Goal: Information Seeking & Learning: Learn about a topic

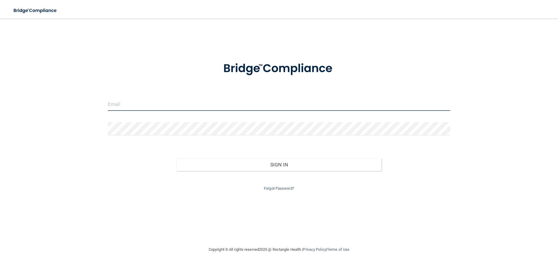
click at [218, 105] on input "email" at bounding box center [279, 104] width 342 height 13
type input "[EMAIL_ADDRESS][DOMAIN_NAME]"
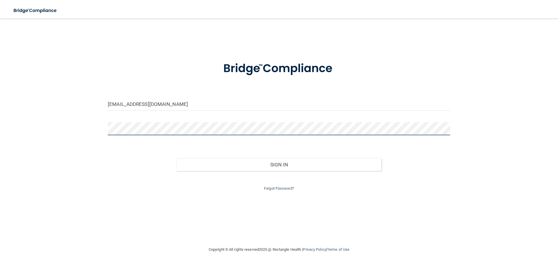
click at [176, 158] on button "Sign In" at bounding box center [278, 164] width 205 height 13
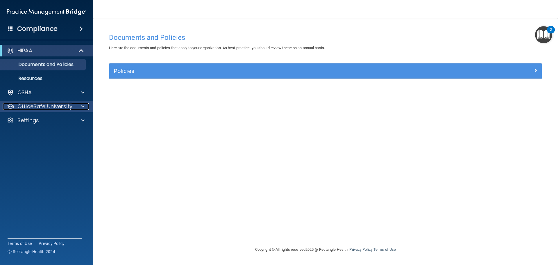
click at [51, 106] on p "OfficeSafe University" at bounding box center [44, 106] width 55 height 7
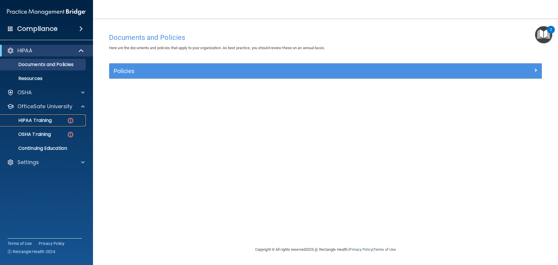
click at [51, 120] on p "HIPAA Training" at bounding box center [28, 120] width 48 height 6
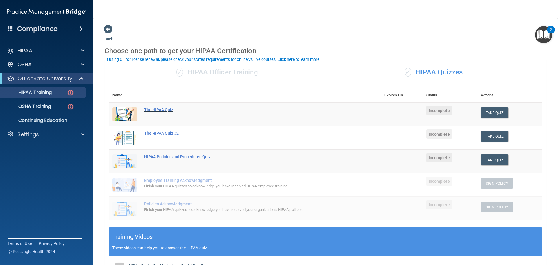
click at [149, 108] on div "The HIPAA Quiz" at bounding box center [248, 109] width 208 height 5
click at [126, 112] on img at bounding box center [124, 114] width 25 height 14
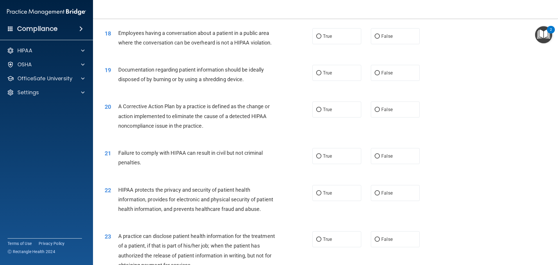
scroll to position [559, 0]
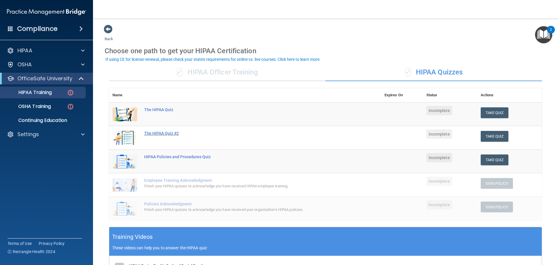
click at [170, 135] on div "The HIPAA Quiz #2" at bounding box center [248, 133] width 208 height 5
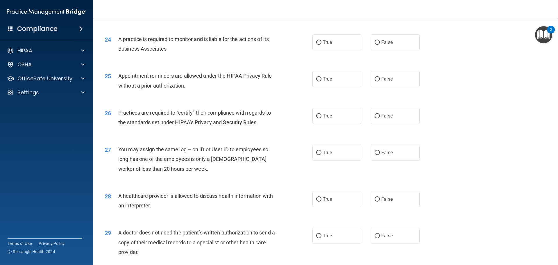
scroll to position [1075, 0]
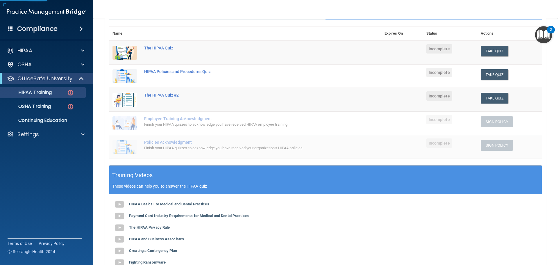
scroll to position [55, 0]
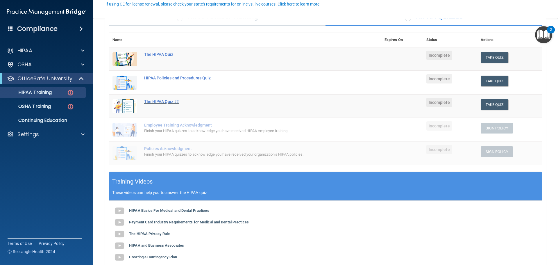
click at [172, 102] on div "The HIPAA Quiz #2" at bounding box center [248, 101] width 208 height 5
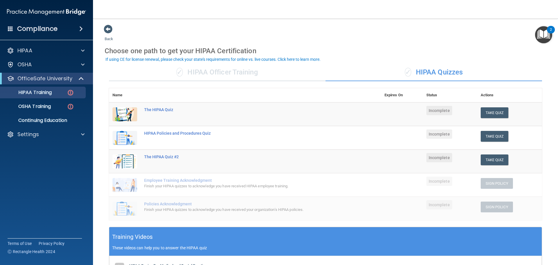
click at [254, 75] on div "✓ HIPAA Officer Training" at bounding box center [217, 72] width 216 height 17
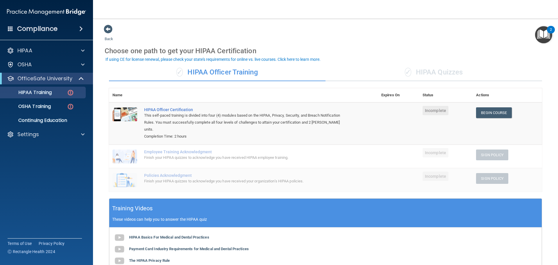
click at [440, 71] on div "✓ HIPAA Quizzes" at bounding box center [433, 72] width 216 height 17
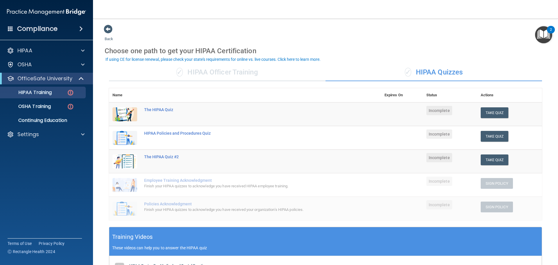
click at [242, 74] on div "✓ HIPAA Officer Training" at bounding box center [217, 72] width 216 height 17
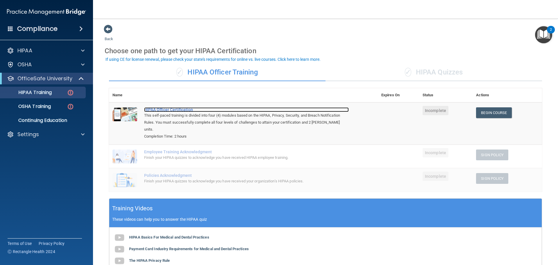
click at [174, 109] on div "HIPAA Officer Certification" at bounding box center [246, 109] width 205 height 5
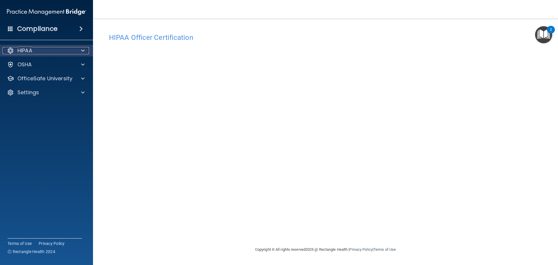
click at [74, 50] on div "HIPAA" at bounding box center [39, 50] width 72 height 7
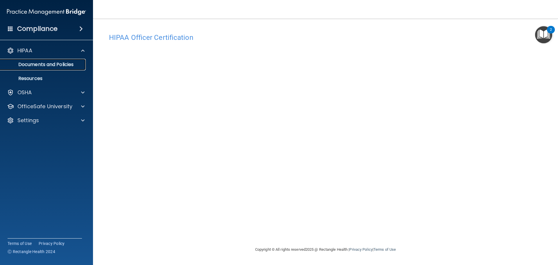
click at [69, 64] on p "Documents and Policies" at bounding box center [43, 65] width 79 height 6
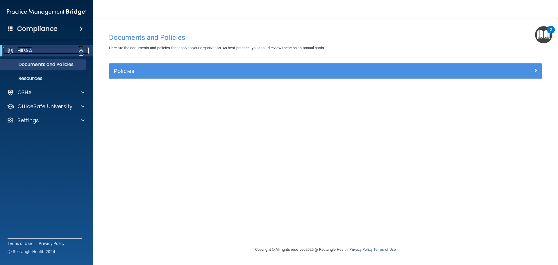
click at [32, 52] on p "HIPAA" at bounding box center [24, 50] width 15 height 7
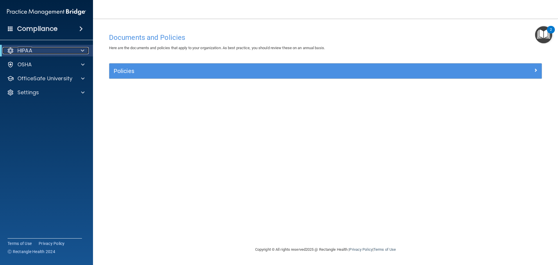
click at [31, 52] on p "HIPAA" at bounding box center [24, 50] width 15 height 7
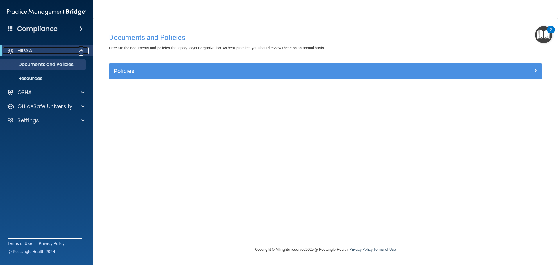
click at [33, 50] on div "HIPAA" at bounding box center [39, 50] width 72 height 7
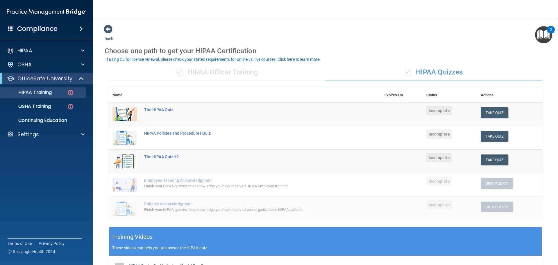
click at [243, 75] on div "✓ HIPAA Officer Training" at bounding box center [217, 72] width 216 height 17
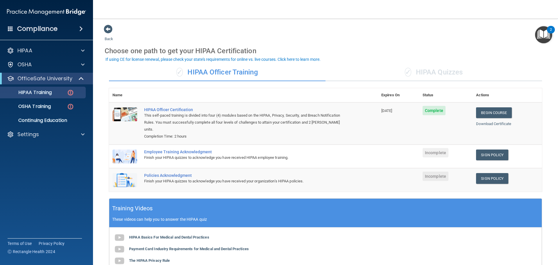
click at [409, 76] on div "✓ HIPAA Quizzes" at bounding box center [433, 72] width 216 height 17
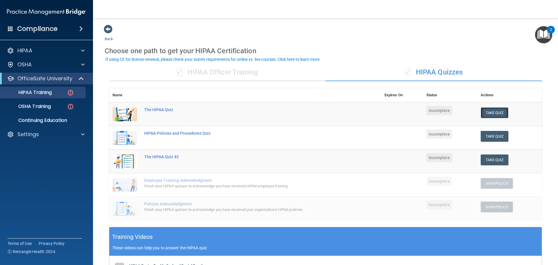
click at [484, 115] on button "Take Quiz" at bounding box center [495, 112] width 28 height 11
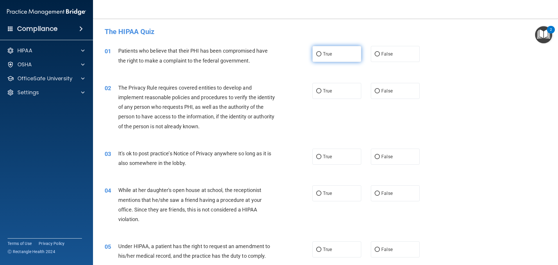
click at [320, 55] on label "True" at bounding box center [336, 54] width 49 height 16
click at [320, 55] on input "True" at bounding box center [318, 54] width 5 height 4
radio input "true"
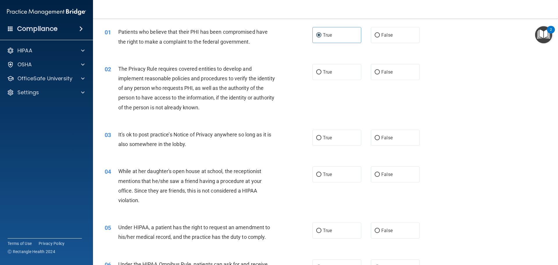
scroll to position [29, 0]
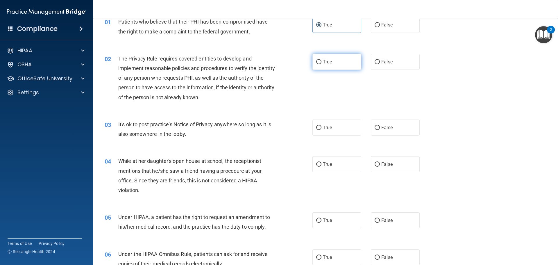
click at [317, 69] on label "True" at bounding box center [336, 62] width 49 height 16
click at [317, 64] on input "True" at bounding box center [318, 62] width 5 height 4
radio input "true"
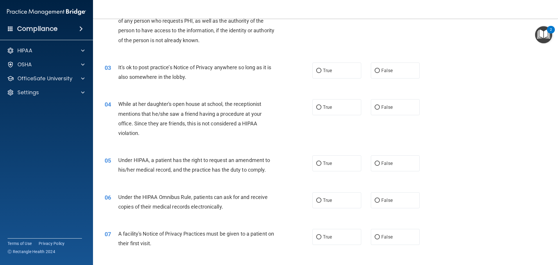
scroll to position [87, 0]
click at [379, 71] on label "False" at bounding box center [395, 69] width 49 height 16
click at [379, 71] on input "False" at bounding box center [377, 69] width 5 height 4
radio input "true"
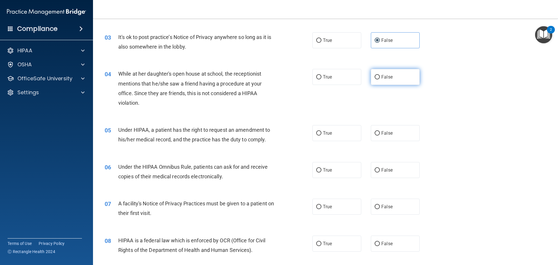
click at [373, 81] on label "False" at bounding box center [395, 77] width 49 height 16
click at [375, 79] on input "False" at bounding box center [377, 77] width 5 height 4
radio input "true"
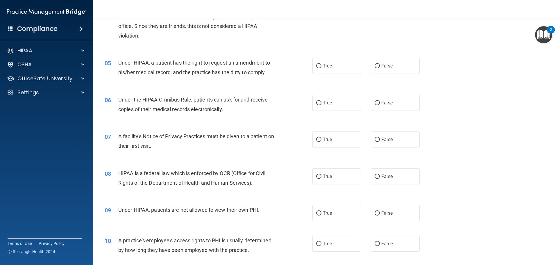
scroll to position [203, 0]
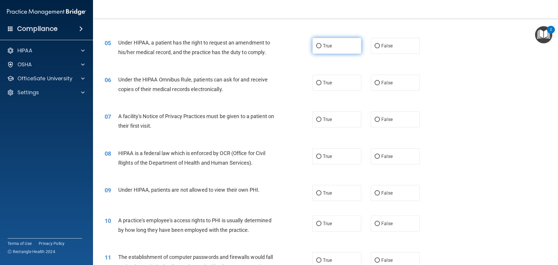
click at [333, 46] on label "True" at bounding box center [336, 46] width 49 height 16
click at [321, 46] on input "True" at bounding box center [318, 46] width 5 height 4
radio input "true"
click at [318, 83] on input "True" at bounding box center [318, 83] width 5 height 4
radio input "true"
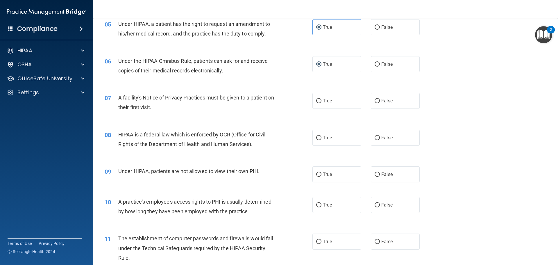
scroll to position [232, 0]
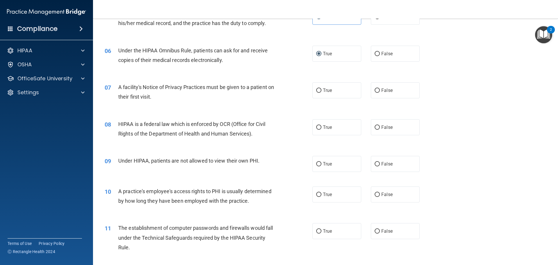
click at [320, 99] on div "07 A facility's Notice of Privacy Practices must be given to a patient on their…" at bounding box center [325, 93] width 450 height 37
click at [320, 94] on label "True" at bounding box center [336, 90] width 49 height 16
click at [320, 93] on input "True" at bounding box center [318, 90] width 5 height 4
radio input "true"
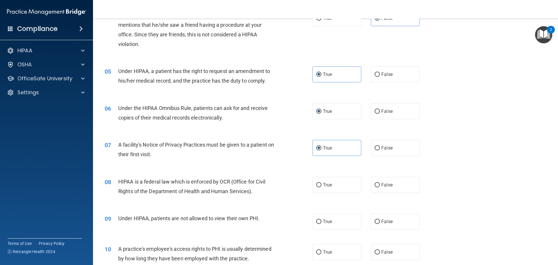
scroll to position [268, 0]
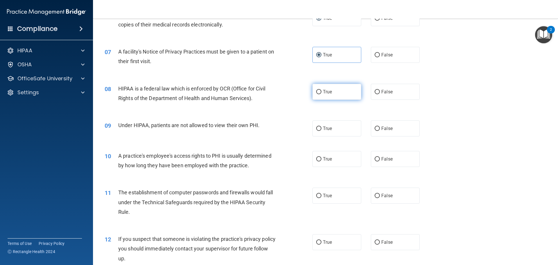
click at [335, 95] on label "True" at bounding box center [336, 92] width 49 height 16
click at [321, 94] on input "True" at bounding box center [318, 92] width 5 height 4
radio input "true"
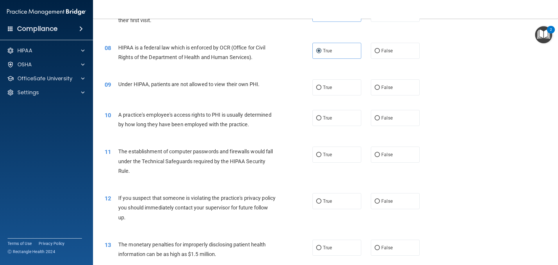
scroll to position [326, 0]
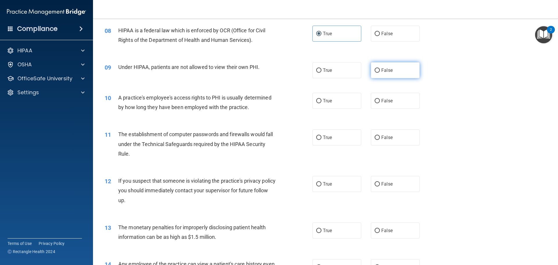
click at [377, 69] on label "False" at bounding box center [395, 70] width 49 height 16
click at [377, 69] on input "False" at bounding box center [377, 70] width 5 height 4
radio input "true"
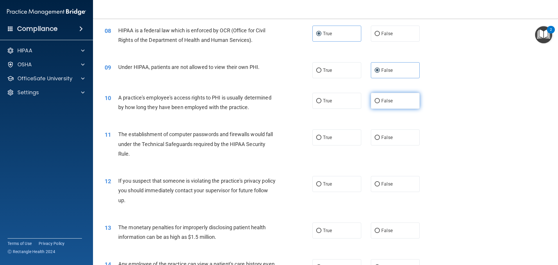
click at [381, 103] on span "False" at bounding box center [386, 101] width 11 height 6
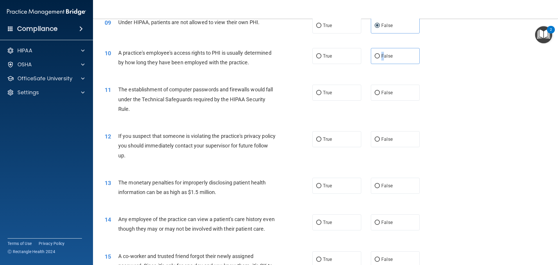
scroll to position [384, 0]
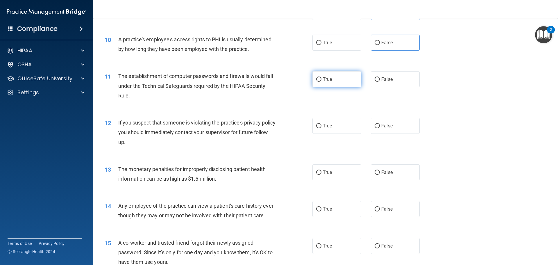
click at [323, 81] on span "True" at bounding box center [327, 79] width 9 height 6
click at [321, 81] on input "True" at bounding box center [318, 79] width 5 height 4
radio input "true"
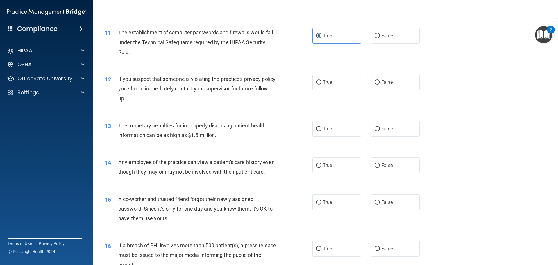
scroll to position [442, 0]
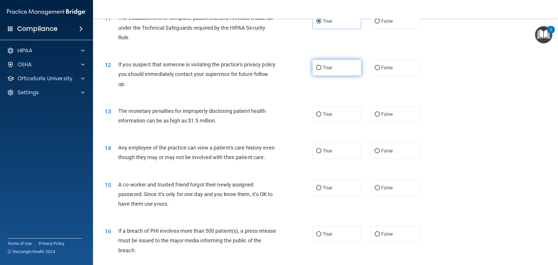
click at [342, 71] on label "True" at bounding box center [336, 68] width 49 height 16
click at [321, 70] on input "True" at bounding box center [318, 68] width 5 height 4
radio input "true"
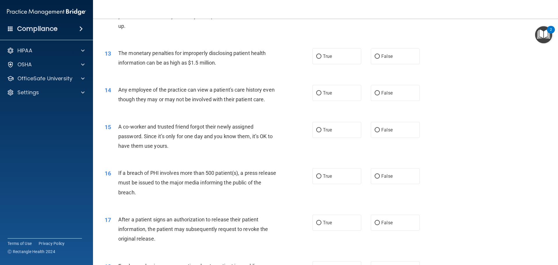
scroll to position [500, 0]
click at [330, 56] on label "True" at bounding box center [336, 56] width 49 height 16
click at [321, 56] on input "True" at bounding box center [318, 56] width 5 height 4
radio input "true"
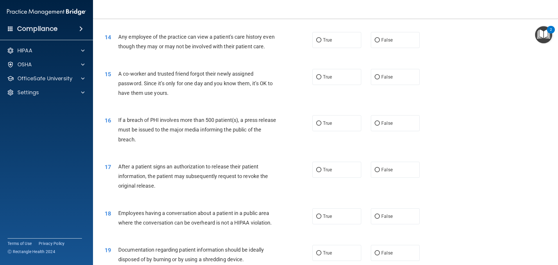
scroll to position [559, 0]
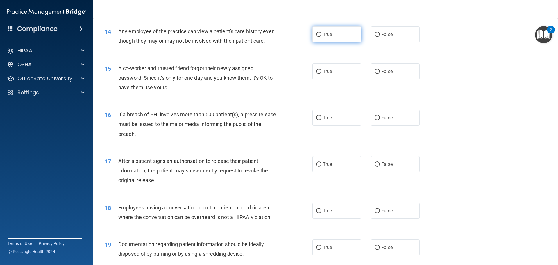
click at [330, 36] on span "True" at bounding box center [327, 35] width 9 height 6
click at [321, 36] on input "True" at bounding box center [318, 35] width 5 height 4
radio input "true"
click at [377, 39] on label "False" at bounding box center [395, 34] width 49 height 16
click at [377, 37] on input "False" at bounding box center [377, 35] width 5 height 4
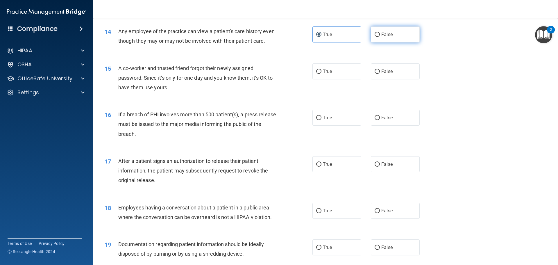
radio input "true"
radio input "false"
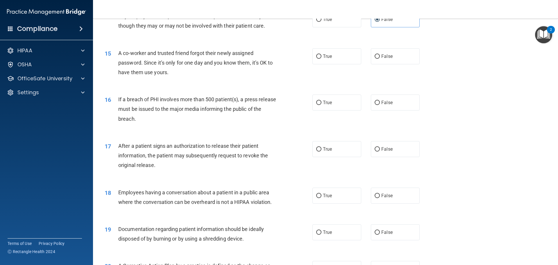
scroll to position [588, 0]
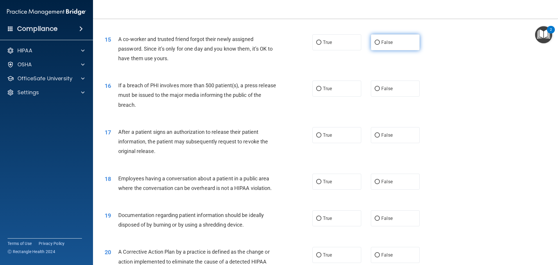
click at [373, 50] on label "False" at bounding box center [395, 42] width 49 height 16
click at [375, 45] on input "False" at bounding box center [377, 42] width 5 height 4
radio input "true"
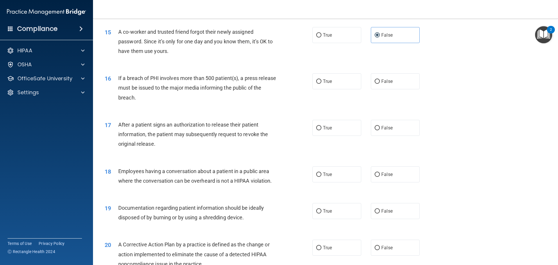
scroll to position [617, 0]
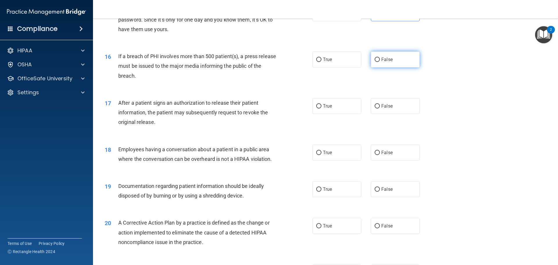
click at [376, 67] on label "False" at bounding box center [395, 59] width 49 height 16
click at [376, 62] on input "False" at bounding box center [377, 60] width 5 height 4
radio input "true"
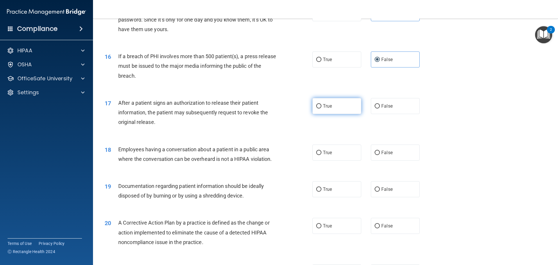
click at [315, 114] on label "True" at bounding box center [336, 106] width 49 height 16
click at [316, 108] on input "True" at bounding box center [318, 106] width 5 height 4
radio input "true"
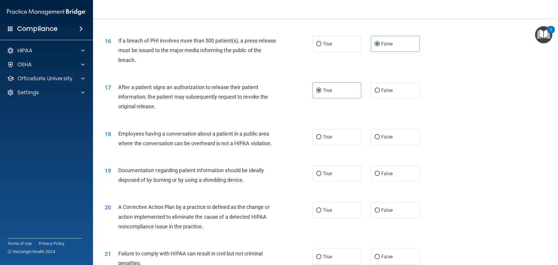
scroll to position [675, 0]
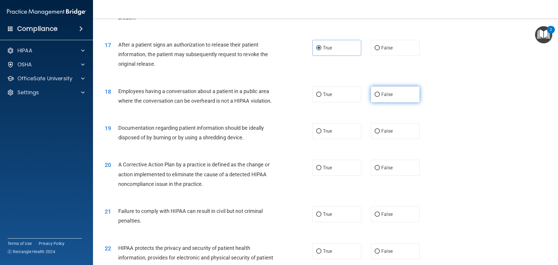
click at [375, 102] on label "False" at bounding box center [395, 94] width 49 height 16
click at [375, 97] on input "False" at bounding box center [377, 94] width 5 height 4
radio input "true"
click at [336, 139] on label "True" at bounding box center [336, 131] width 49 height 16
click at [321, 133] on input "True" at bounding box center [318, 131] width 5 height 4
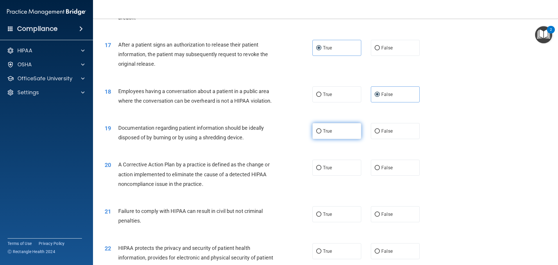
radio input "true"
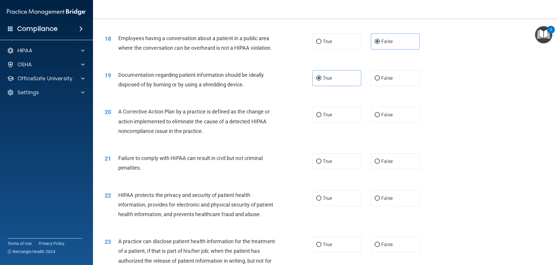
scroll to position [733, 0]
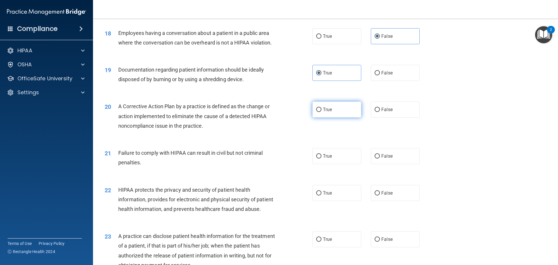
click at [316, 117] on label "True" at bounding box center [336, 109] width 49 height 16
click at [316, 112] on input "True" at bounding box center [318, 110] width 5 height 4
radio input "true"
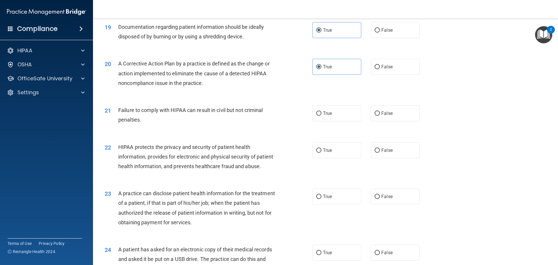
scroll to position [791, 0]
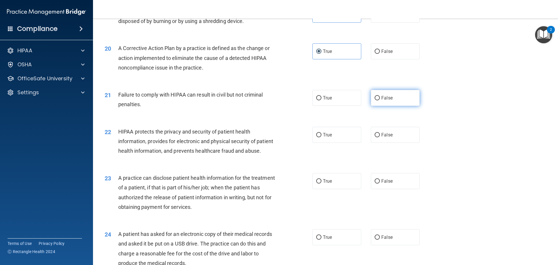
click at [373, 106] on label "False" at bounding box center [395, 98] width 49 height 16
click at [375, 100] on input "False" at bounding box center [377, 98] width 5 height 4
radio input "true"
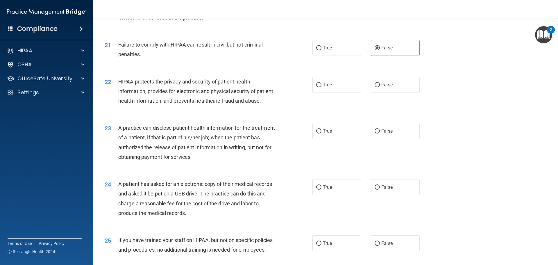
scroll to position [849, 0]
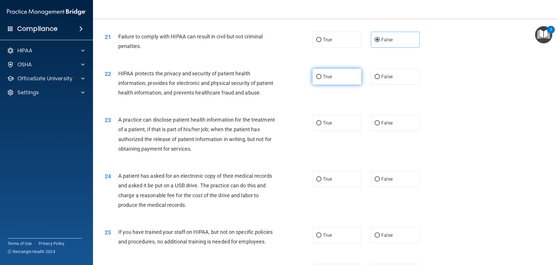
click at [327, 79] on span "True" at bounding box center [327, 77] width 9 height 6
click at [321, 79] on input "True" at bounding box center [318, 77] width 5 height 4
radio input "true"
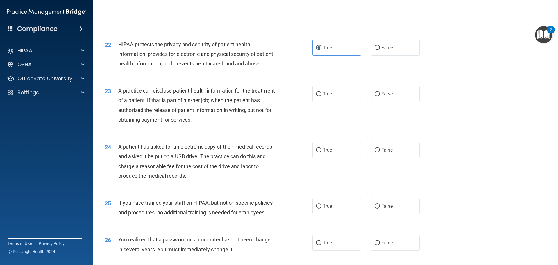
scroll to position [907, 0]
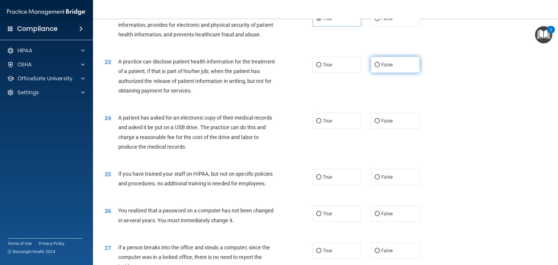
click at [371, 73] on label "False" at bounding box center [395, 65] width 49 height 16
click at [375, 67] on input "False" at bounding box center [377, 65] width 5 height 4
radio input "true"
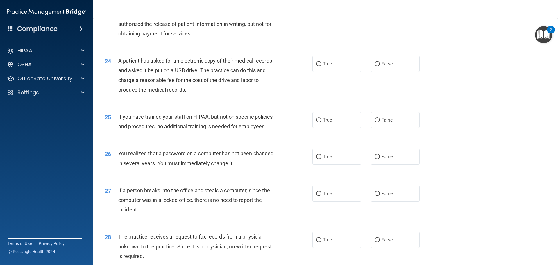
scroll to position [965, 0]
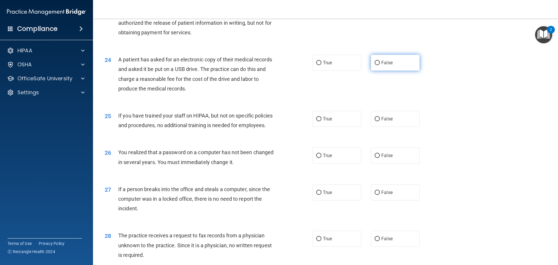
click at [375, 65] on input "False" at bounding box center [377, 63] width 5 height 4
radio input "true"
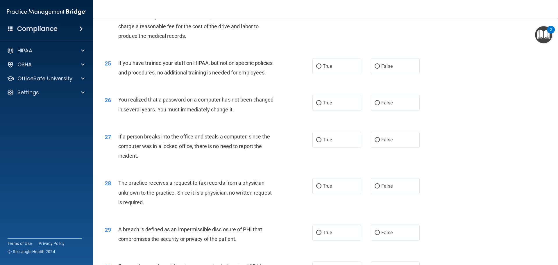
scroll to position [1023, 0]
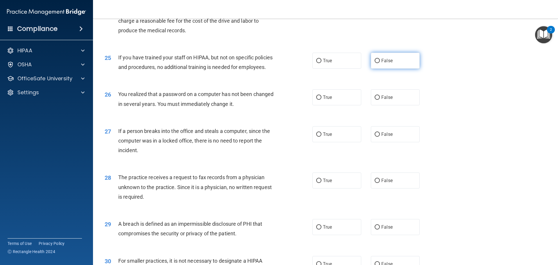
click at [382, 69] on label "False" at bounding box center [395, 61] width 49 height 16
click at [380, 63] on input "False" at bounding box center [377, 61] width 5 height 4
radio input "true"
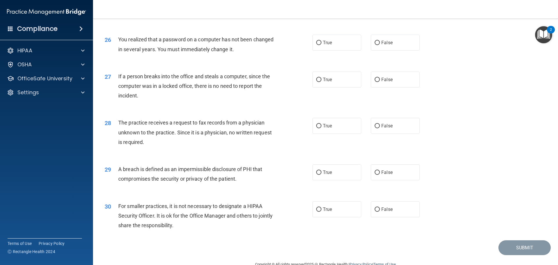
scroll to position [1082, 0]
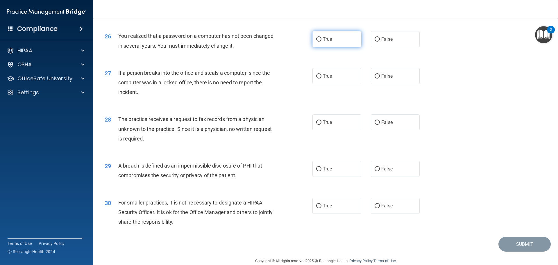
drag, startPoint x: 322, startPoint y: 61, endPoint x: 272, endPoint y: 65, distance: 50.1
click at [323, 42] on span "True" at bounding box center [327, 39] width 9 height 6
click at [321, 42] on input "True" at bounding box center [318, 39] width 5 height 4
radio input "true"
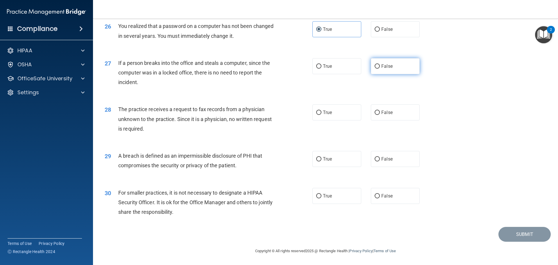
click at [385, 69] on label "False" at bounding box center [395, 66] width 49 height 16
click at [380, 69] on input "False" at bounding box center [377, 66] width 5 height 4
radio input "true"
click at [383, 116] on label "False" at bounding box center [395, 112] width 49 height 16
click at [380, 115] on input "False" at bounding box center [377, 112] width 5 height 4
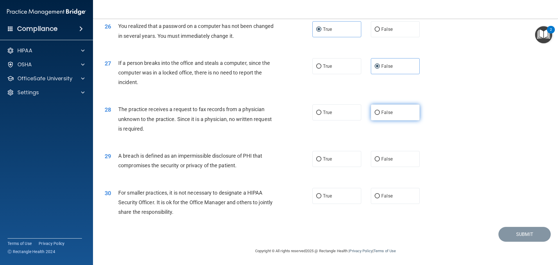
radio input "true"
click at [323, 157] on span "True" at bounding box center [327, 159] width 9 height 6
click at [321, 157] on input "True" at bounding box center [318, 159] width 5 height 4
radio input "true"
click at [379, 200] on label "False" at bounding box center [395, 196] width 49 height 16
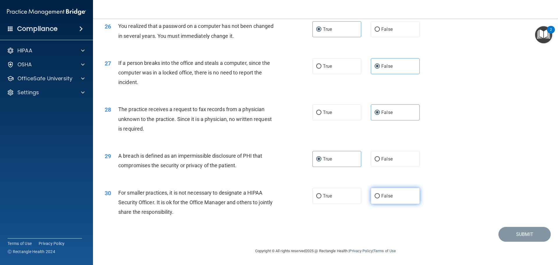
click at [379, 198] on input "False" at bounding box center [377, 196] width 5 height 4
radio input "true"
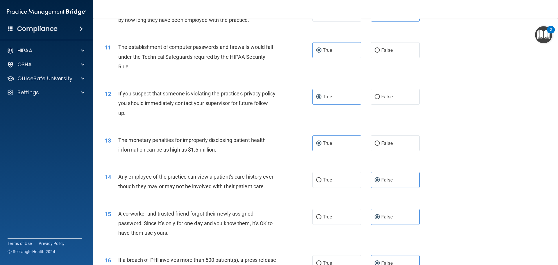
scroll to position [297, 0]
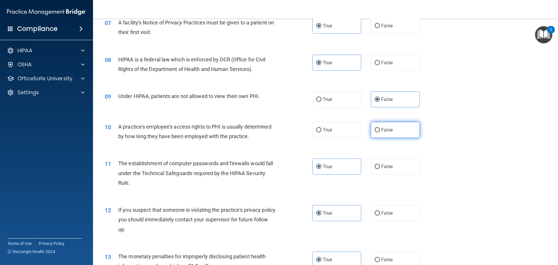
click at [373, 133] on label "False" at bounding box center [395, 130] width 49 height 16
click at [375, 132] on input "False" at bounding box center [377, 130] width 5 height 4
radio input "true"
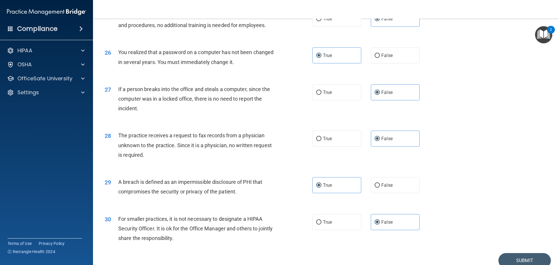
scroll to position [1111, 0]
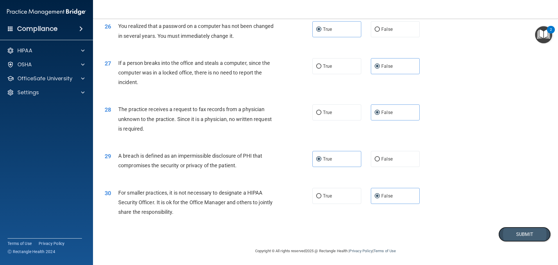
click at [515, 232] on button "Submit" at bounding box center [524, 234] width 52 height 15
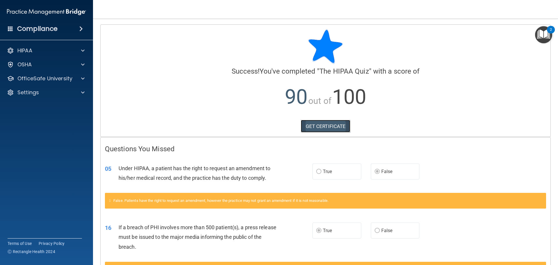
click at [326, 124] on link "GET CERTIFICATE" at bounding box center [326, 126] width 50 height 13
click at [46, 31] on h4 "Compliance" at bounding box center [37, 29] width 40 height 8
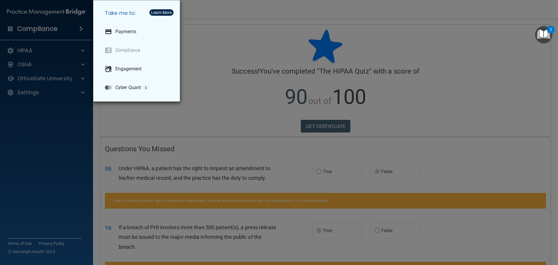
click at [87, 123] on div "Take me to: Payments Compliance Engagement Cyber Quant" at bounding box center [279, 132] width 558 height 265
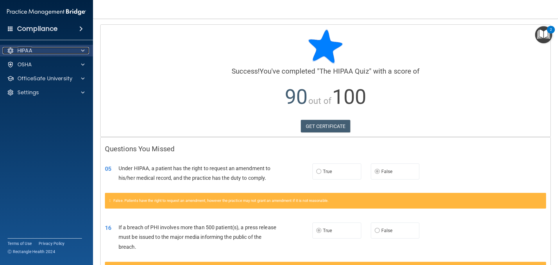
click at [75, 51] on div at bounding box center [82, 50] width 15 height 7
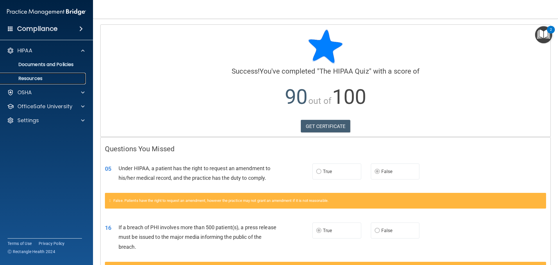
click at [48, 79] on p "Resources" at bounding box center [43, 79] width 79 height 6
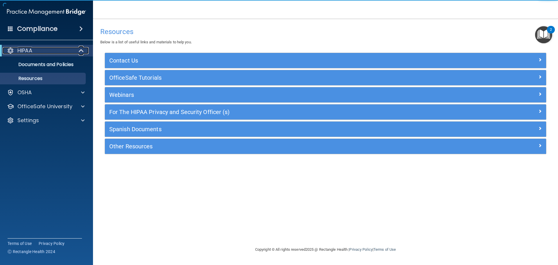
click at [26, 51] on p "HIPAA" at bounding box center [24, 50] width 15 height 7
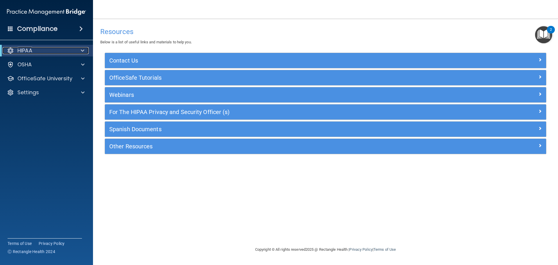
click at [23, 48] on p "HIPAA" at bounding box center [24, 50] width 15 height 7
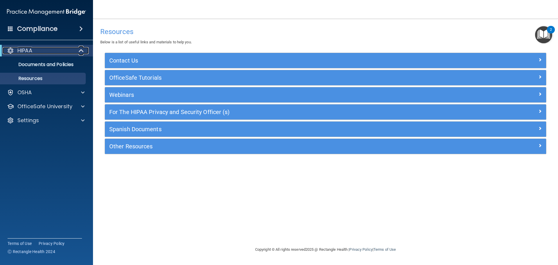
click at [22, 47] on p "HIPAA" at bounding box center [24, 50] width 15 height 7
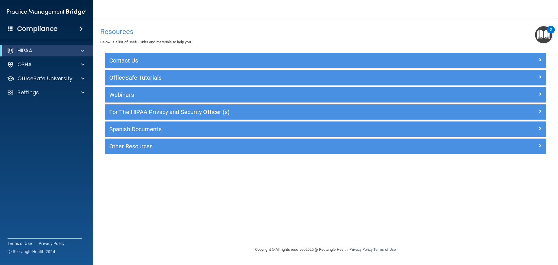
click at [42, 12] on img at bounding box center [46, 12] width 79 height 12
click at [10, 31] on span at bounding box center [10, 28] width 5 height 5
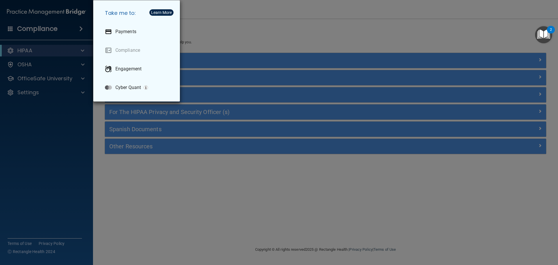
click at [28, 29] on div "Take me to: Payments Compliance Engagement Cyber Quant" at bounding box center [279, 132] width 558 height 265
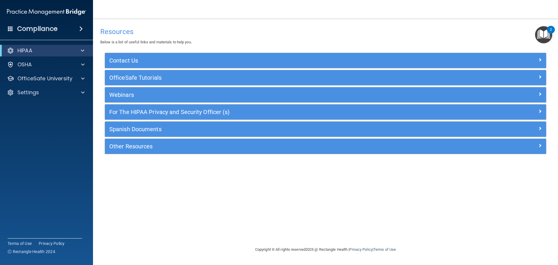
click at [50, 28] on h4 "Compliance" at bounding box center [37, 29] width 40 height 8
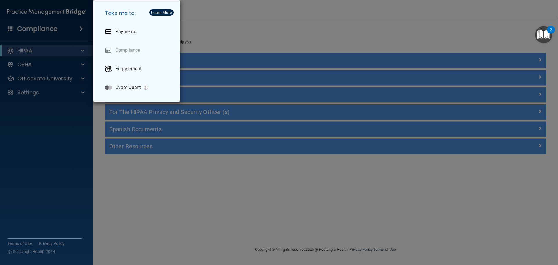
click at [50, 28] on div "Take me to: Payments Compliance Engagement Cyber Quant" at bounding box center [279, 132] width 558 height 265
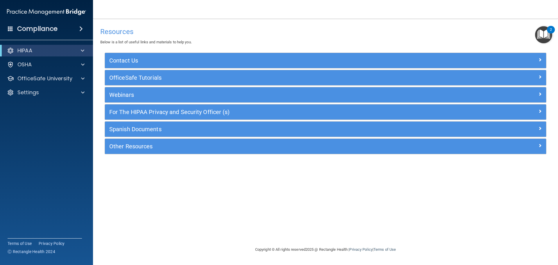
click at [69, 25] on div "Compliance" at bounding box center [46, 28] width 93 height 13
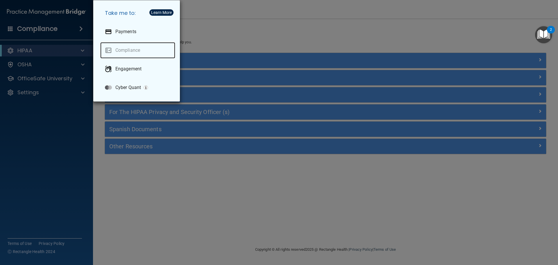
click at [136, 50] on link "Compliance" at bounding box center [137, 50] width 75 height 16
click at [155, 13] on div "Learn More" at bounding box center [161, 12] width 21 height 4
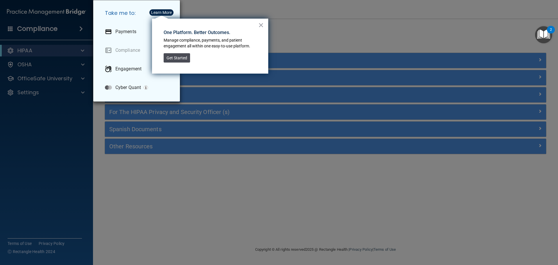
click at [178, 61] on button "Get Started" at bounding box center [177, 57] width 26 height 9
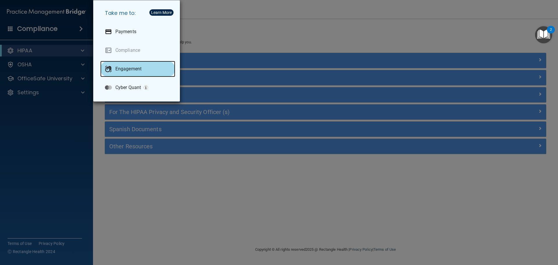
click at [137, 71] on p "Engagement" at bounding box center [128, 69] width 26 height 6
click at [76, 19] on div "Take me to: Payments Compliance Engagement Cyber Quant" at bounding box center [279, 132] width 558 height 265
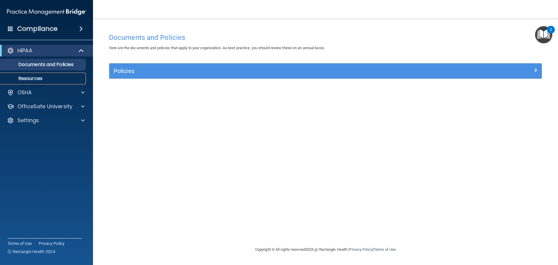
click at [49, 74] on link "Resources" at bounding box center [40, 79] width 92 height 12
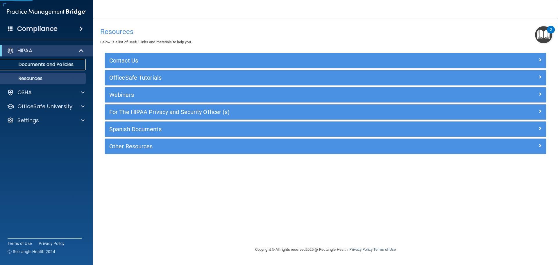
click at [55, 66] on p "Documents and Policies" at bounding box center [43, 65] width 79 height 6
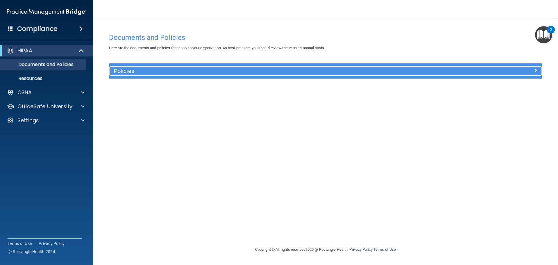
click at [205, 71] on h5 "Policies" at bounding box center [272, 71] width 316 height 6
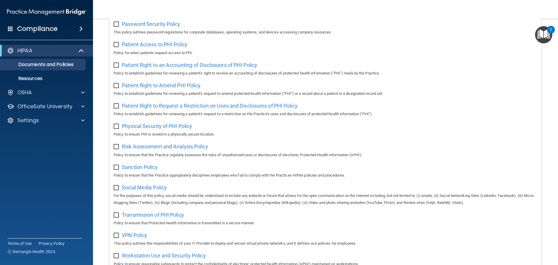
scroll to position [318, 0]
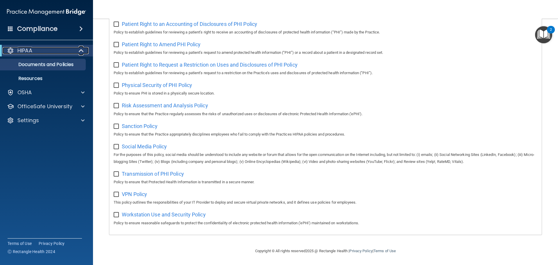
click at [46, 50] on div "HIPAA" at bounding box center [39, 50] width 72 height 7
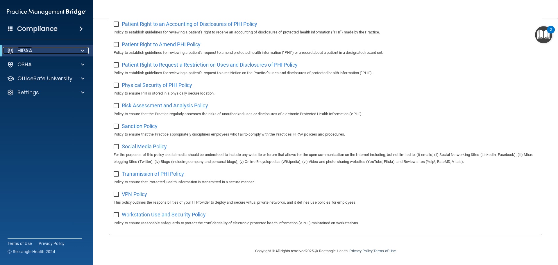
click at [60, 51] on div "HIPAA" at bounding box center [39, 50] width 72 height 7
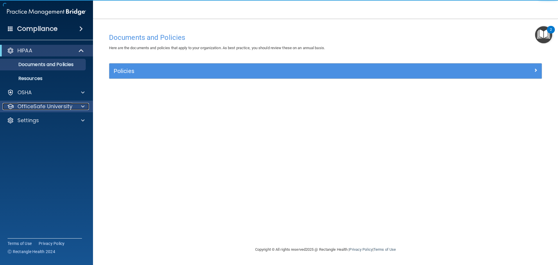
click at [39, 107] on p "OfficeSafe University" at bounding box center [44, 106] width 55 height 7
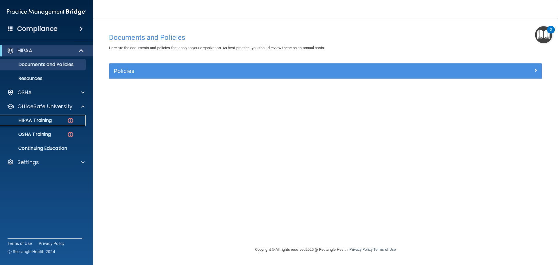
click at [33, 122] on p "HIPAA Training" at bounding box center [28, 120] width 48 height 6
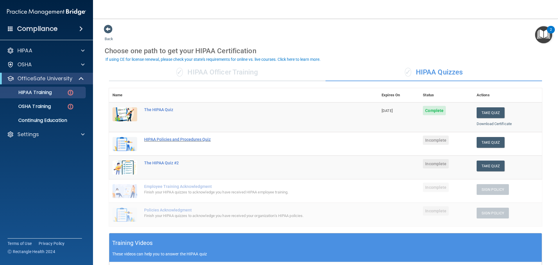
click at [194, 139] on div "HIPAA Policies and Procedures Quiz" at bounding box center [246, 139] width 205 height 5
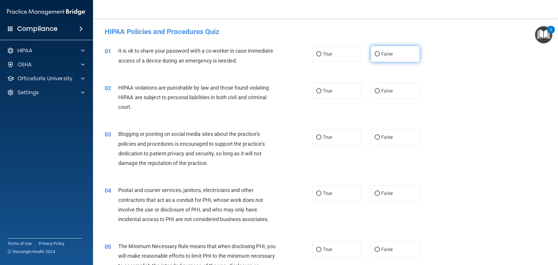
click at [393, 60] on label "False" at bounding box center [395, 54] width 49 height 16
click at [380, 56] on input "False" at bounding box center [377, 54] width 5 height 4
radio input "true"
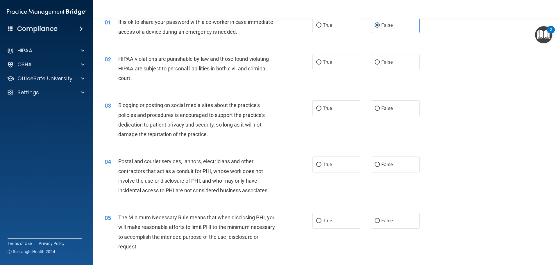
scroll to position [29, 0]
click at [324, 62] on span "True" at bounding box center [327, 62] width 9 height 6
click at [321, 62] on input "True" at bounding box center [318, 62] width 5 height 4
radio input "true"
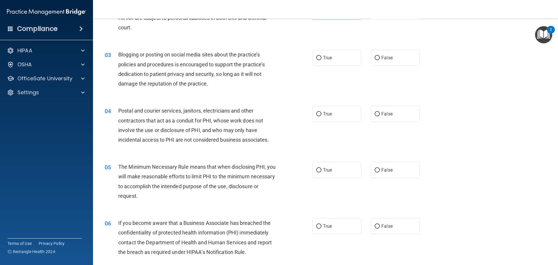
scroll to position [87, 0]
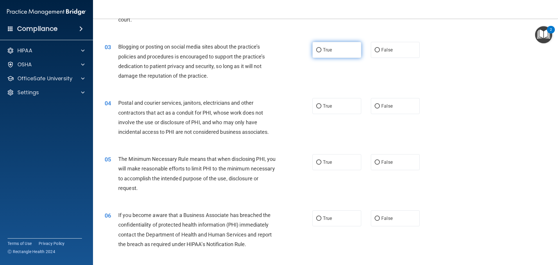
click at [327, 52] on span "True" at bounding box center [327, 50] width 9 height 6
click at [321, 52] on input "True" at bounding box center [318, 50] width 5 height 4
radio input "true"
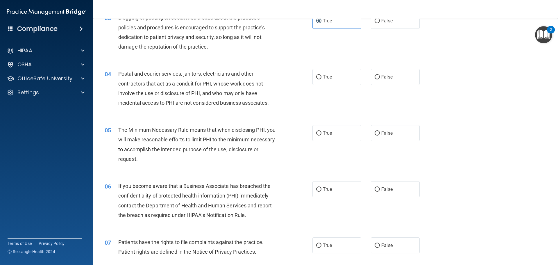
scroll to position [145, 0]
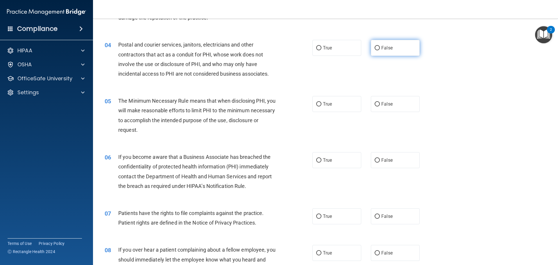
click at [373, 43] on label "False" at bounding box center [395, 48] width 49 height 16
click at [375, 46] on input "False" at bounding box center [377, 48] width 5 height 4
radio input "true"
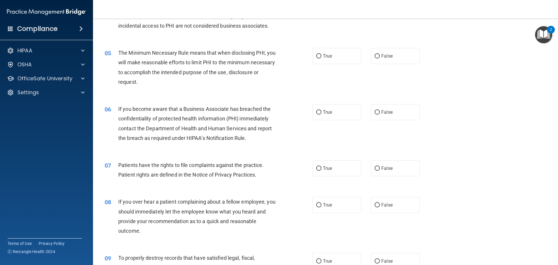
scroll to position [203, 0]
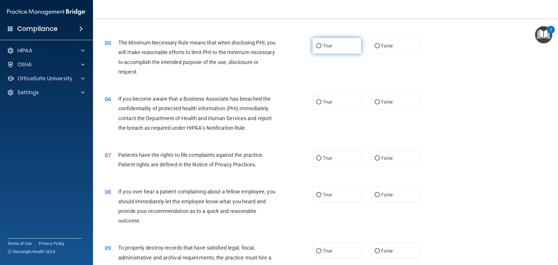
click at [325, 49] on label "True" at bounding box center [336, 46] width 49 height 16
click at [318, 47] on input "True" at bounding box center [318, 46] width 5 height 4
radio input "true"
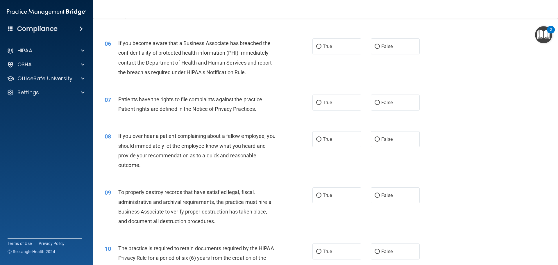
scroll to position [262, 0]
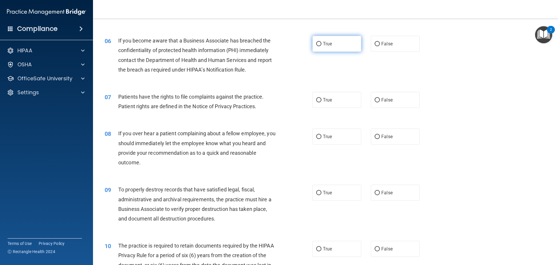
click at [333, 51] on label "True" at bounding box center [336, 44] width 49 height 16
click at [321, 46] on input "True" at bounding box center [318, 44] width 5 height 4
radio input "true"
click at [312, 97] on label "True" at bounding box center [336, 100] width 49 height 16
click at [316, 98] on input "True" at bounding box center [318, 100] width 5 height 4
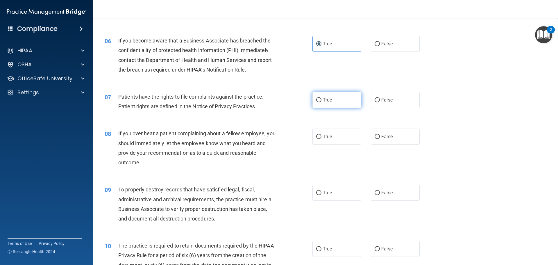
radio input "true"
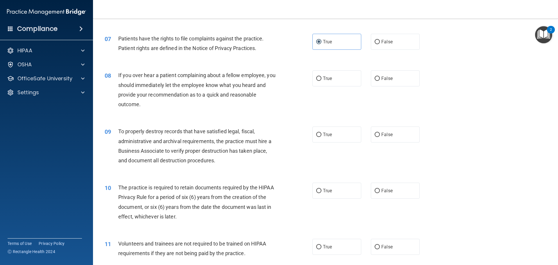
scroll to position [349, 0]
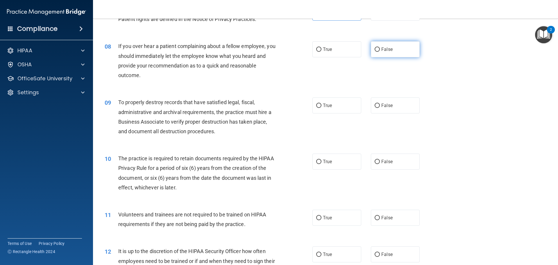
click at [382, 54] on label "False" at bounding box center [395, 49] width 49 height 16
click at [380, 52] on input "False" at bounding box center [377, 49] width 5 height 4
radio input "true"
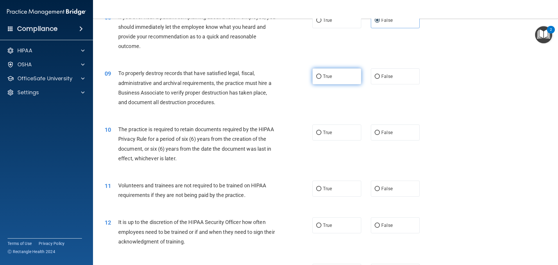
click at [331, 79] on label "True" at bounding box center [336, 76] width 49 height 16
click at [321, 79] on input "True" at bounding box center [318, 76] width 5 height 4
radio input "true"
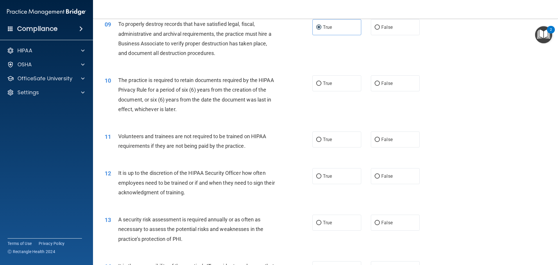
scroll to position [436, 0]
